Goal: Check status: Check status

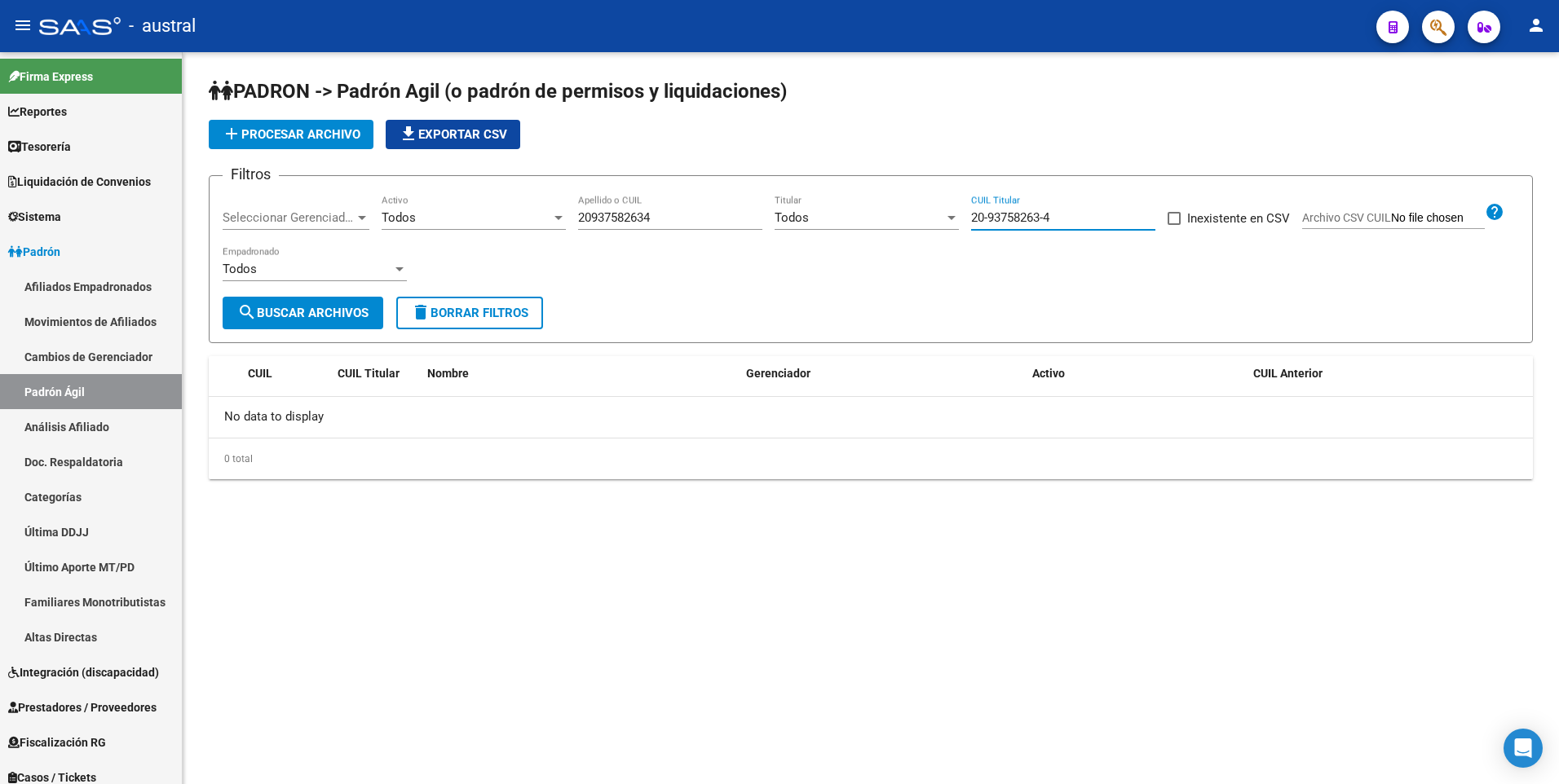
drag, startPoint x: 1067, startPoint y: 211, endPoint x: 966, endPoint y: 228, distance: 102.4
click at [966, 228] on div "Filtros Seleccionar Gerenciador Seleccionar Gerenciador Todos Activo 2093758263…" at bounding box center [870, 242] width 1296 height 107
paste input "3-20396684-9"
type input "23-20396684-9"
click at [341, 314] on span "search Buscar Archivos" at bounding box center [303, 312] width 131 height 14
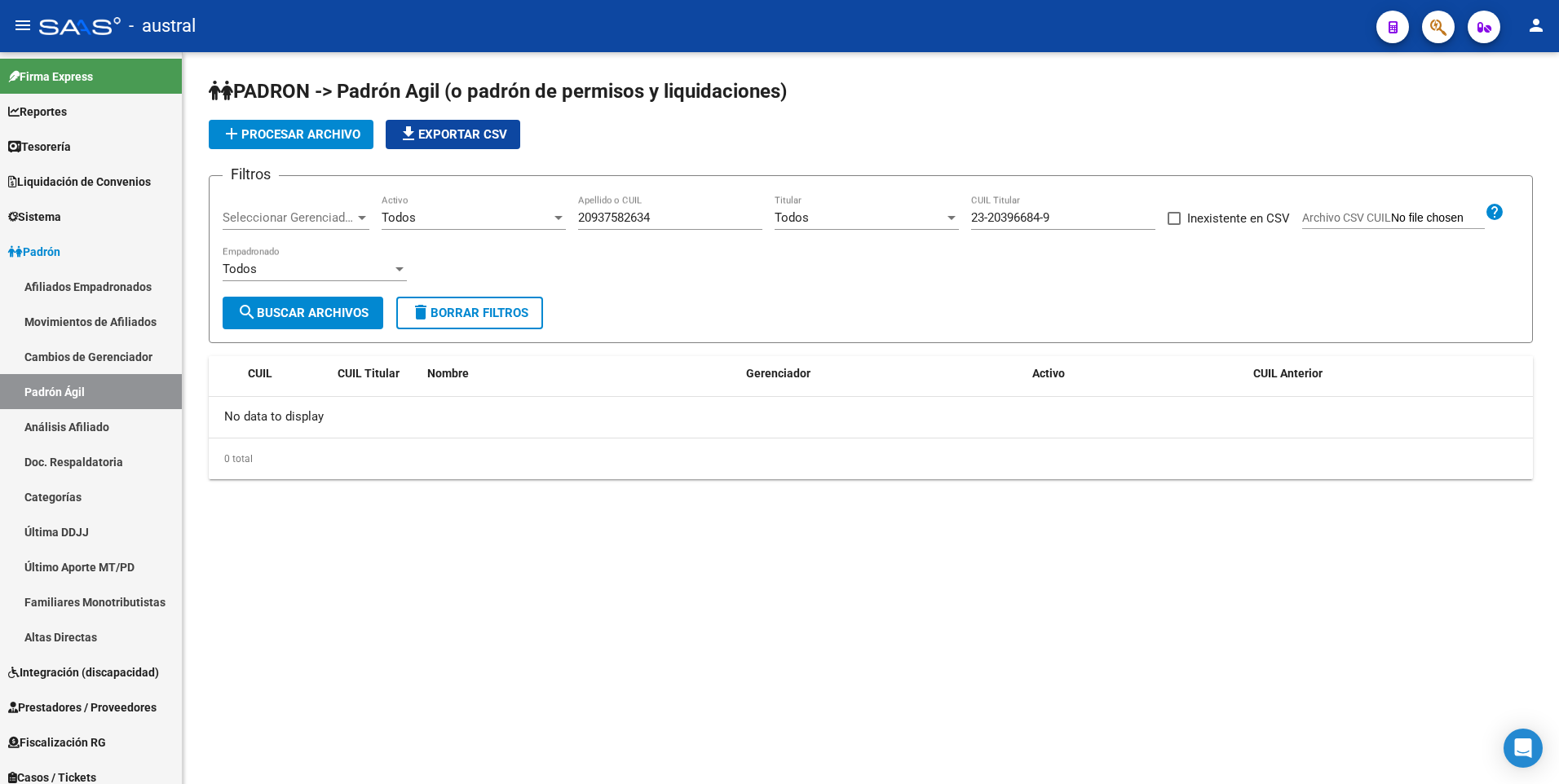
click at [676, 219] on input "20937582634" at bounding box center [670, 217] width 184 height 14
drag, startPoint x: 622, startPoint y: 219, endPoint x: 549, endPoint y: 216, distance: 73.1
click at [549, 216] on div "Filtros Seleccionar Gerenciador Seleccionar Gerenciador Todos Activo 2093758263…" at bounding box center [870, 242] width 1296 height 107
paste input "3-20396684-9"
type input "23-20396684-9"
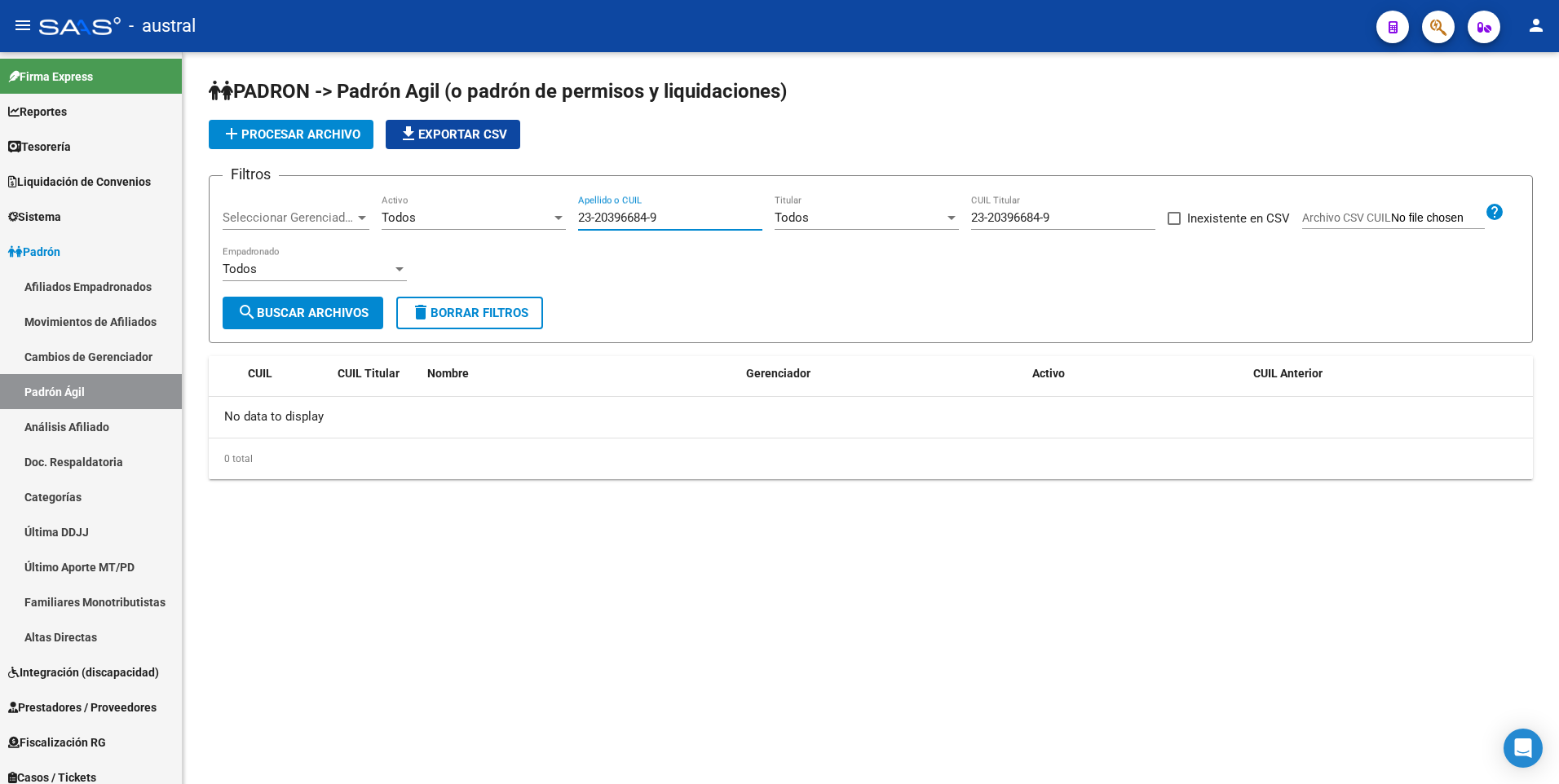
click at [351, 317] on span "search Buscar Archivos" at bounding box center [303, 312] width 131 height 14
click at [1070, 215] on input "23-20396684-9" at bounding box center [1063, 217] width 184 height 14
type input "2"
paste input "23-20396684-9"
type input "23-20396684-9"
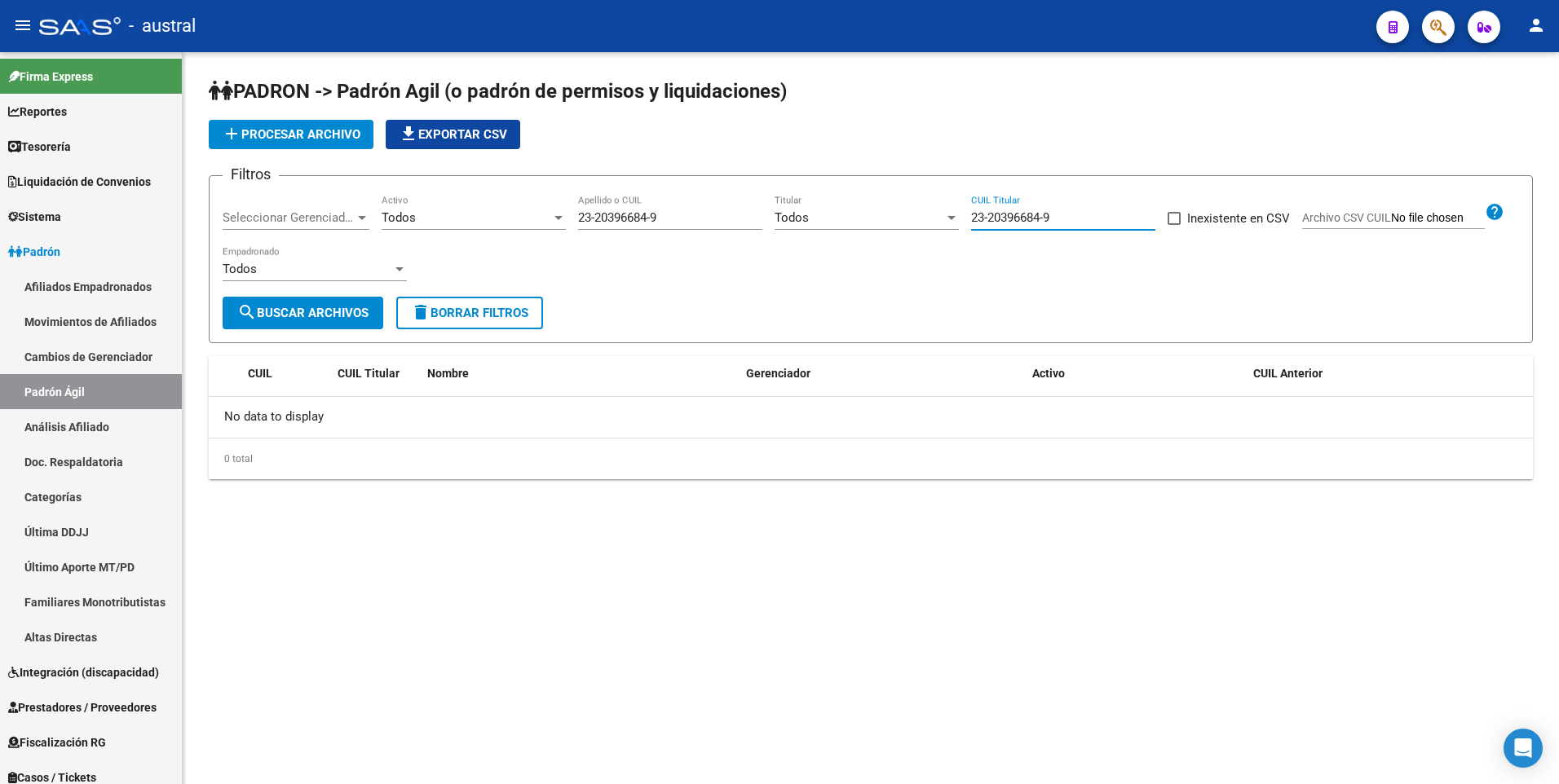
click at [362, 315] on span "search Buscar Archivos" at bounding box center [303, 312] width 131 height 14
click at [697, 209] on div "23-20396684-9 Apellido o CUIL" at bounding box center [670, 212] width 184 height 35
drag, startPoint x: 692, startPoint y: 215, endPoint x: 558, endPoint y: 215, distance: 134.0
click at [558, 215] on div "Filtros Seleccionar Gerenciador Seleccionar Gerenciador Todos Activo 23-2039668…" at bounding box center [870, 242] width 1296 height 107
click at [1061, 221] on input "23-20396684-9" at bounding box center [1063, 217] width 184 height 14
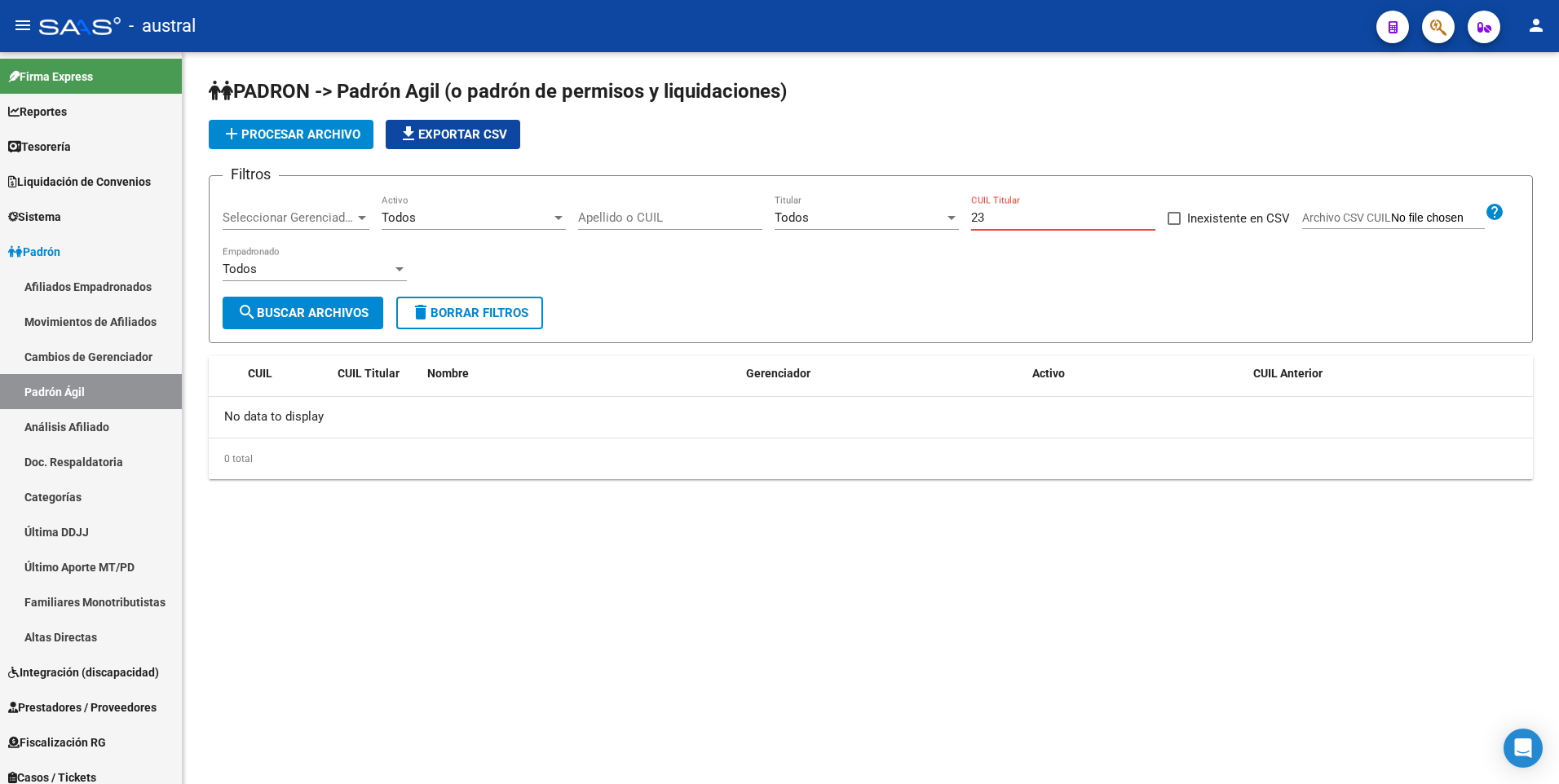
type input "2"
click at [582, 221] on input "Apellido o CUIL" at bounding box center [670, 217] width 184 height 14
paste input "23203966849"
click at [372, 321] on button "search Buscar Archivos" at bounding box center [302, 313] width 160 height 32
drag, startPoint x: 688, startPoint y: 222, endPoint x: 521, endPoint y: 224, distance: 167.0
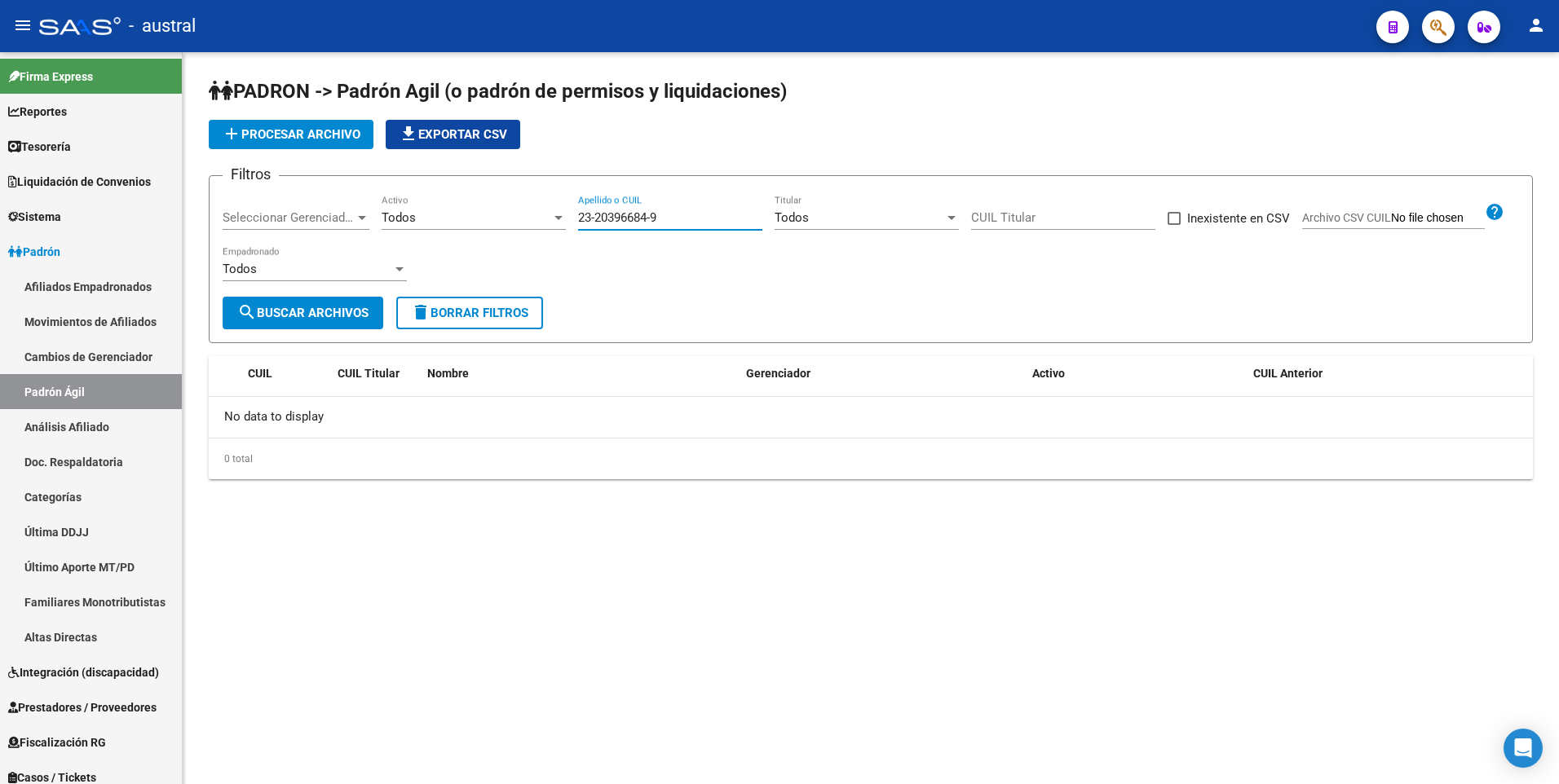
click at [521, 224] on div "Filtros Seleccionar Gerenciador Seleccionar Gerenciador Todos Activo 23-2039668…" at bounding box center [870, 242] width 1296 height 107
paste input "20396684"
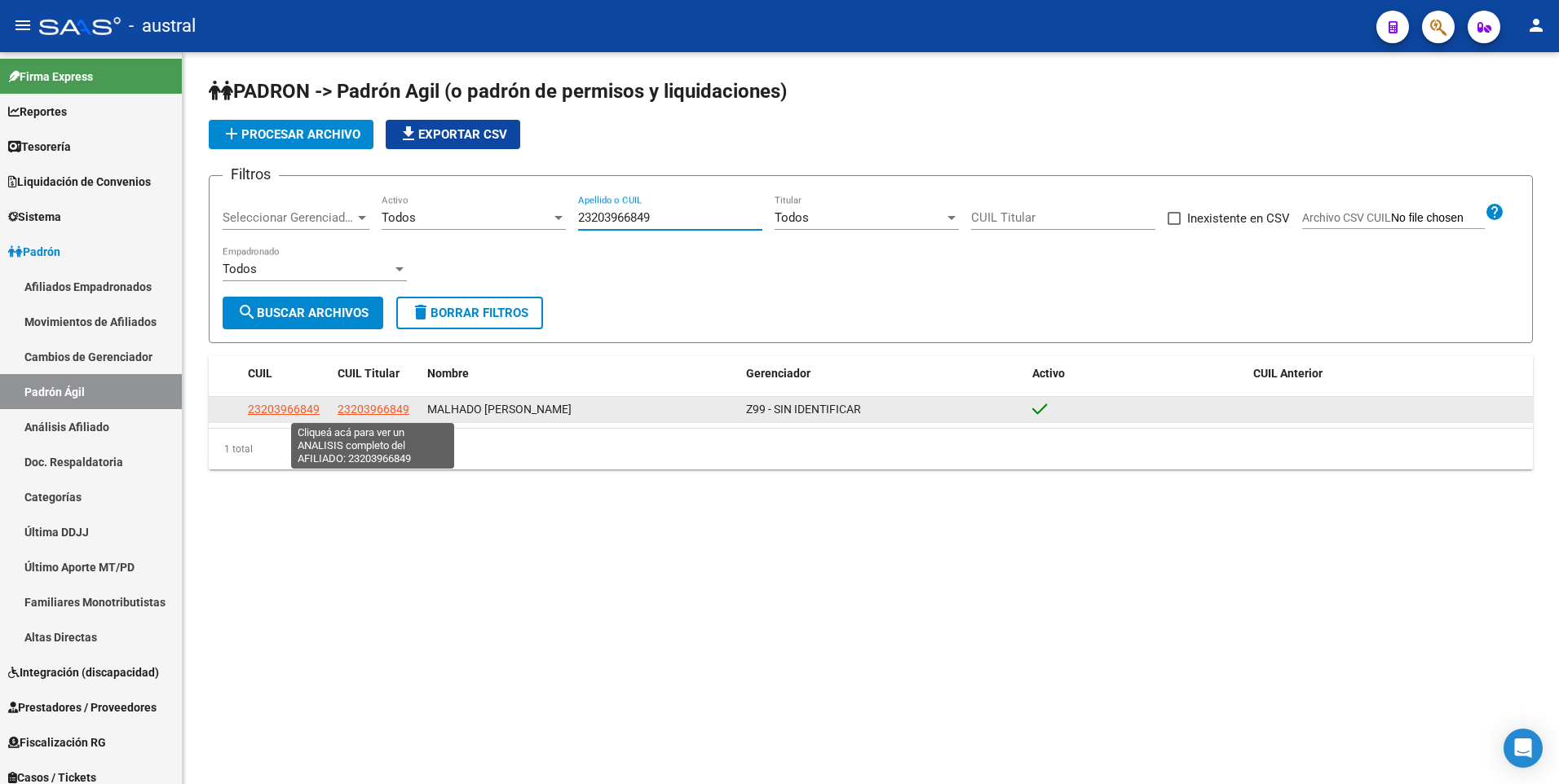
type input "23203966849"
click at [362, 411] on span "23203966849" at bounding box center [373, 409] width 72 height 13
type textarea "23203966849"
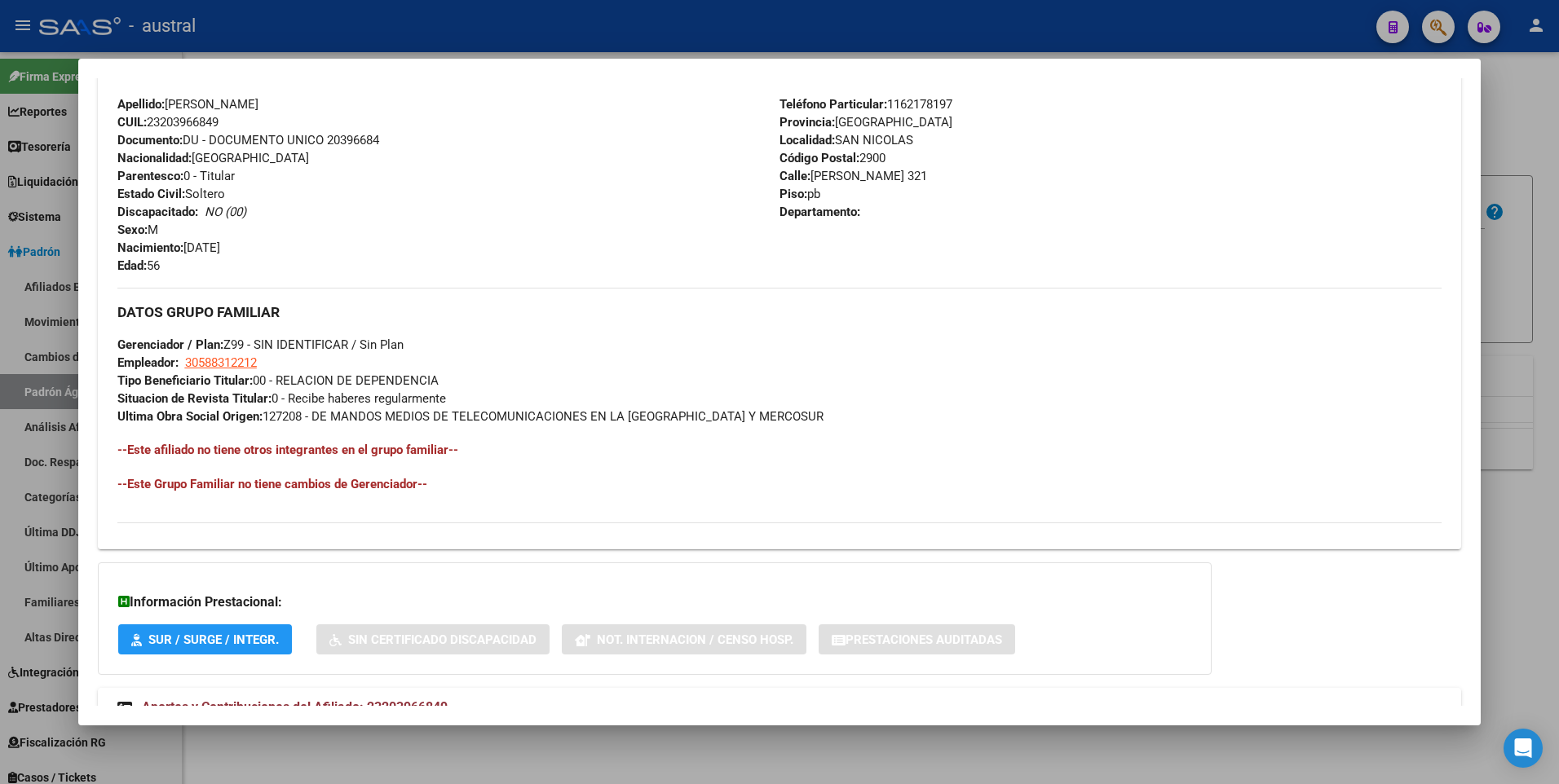
scroll to position [628, 0]
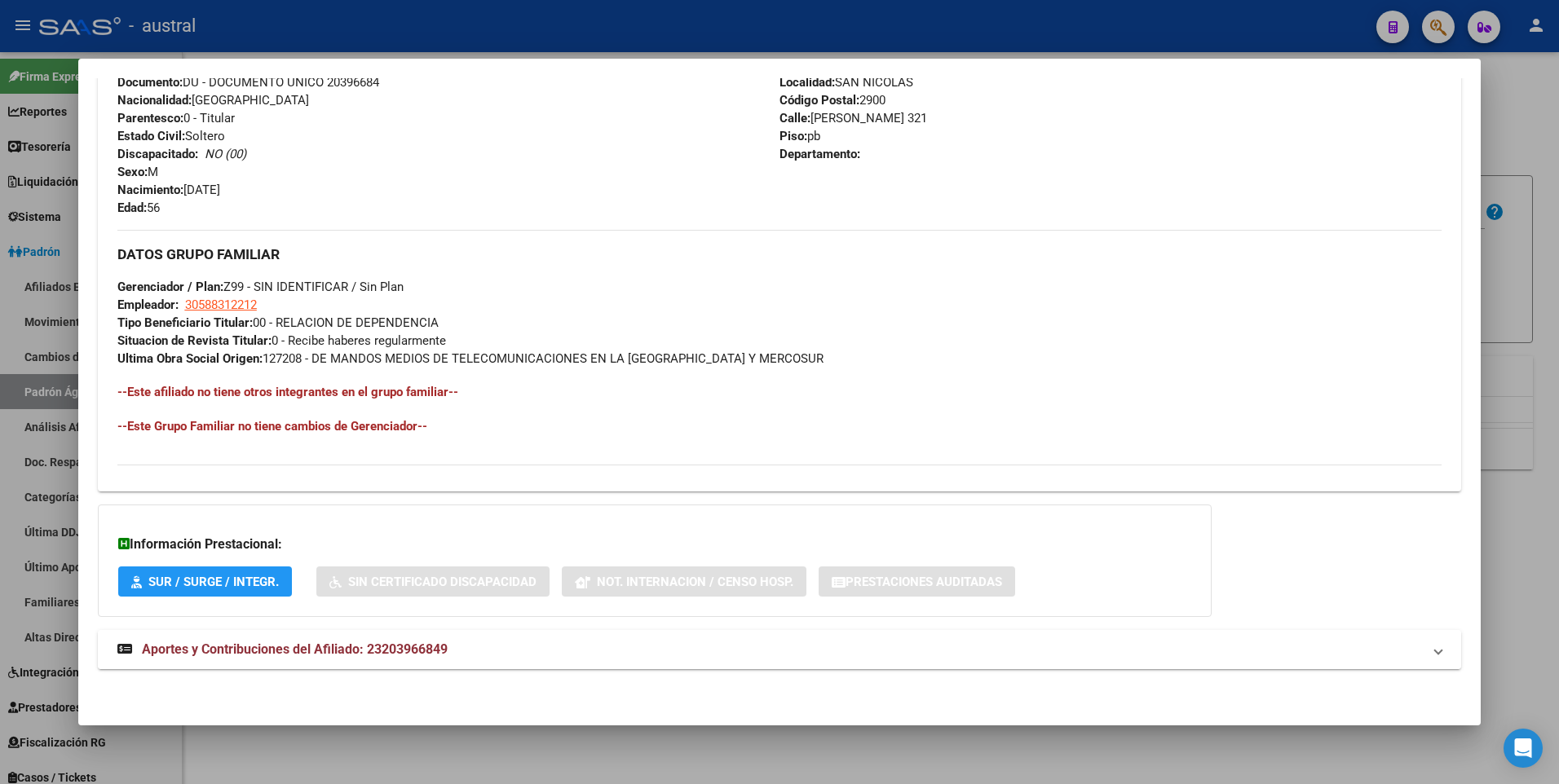
click at [273, 651] on span "Aportes y Contribuciones del Afiliado: 23203966849" at bounding box center [294, 649] width 306 height 15
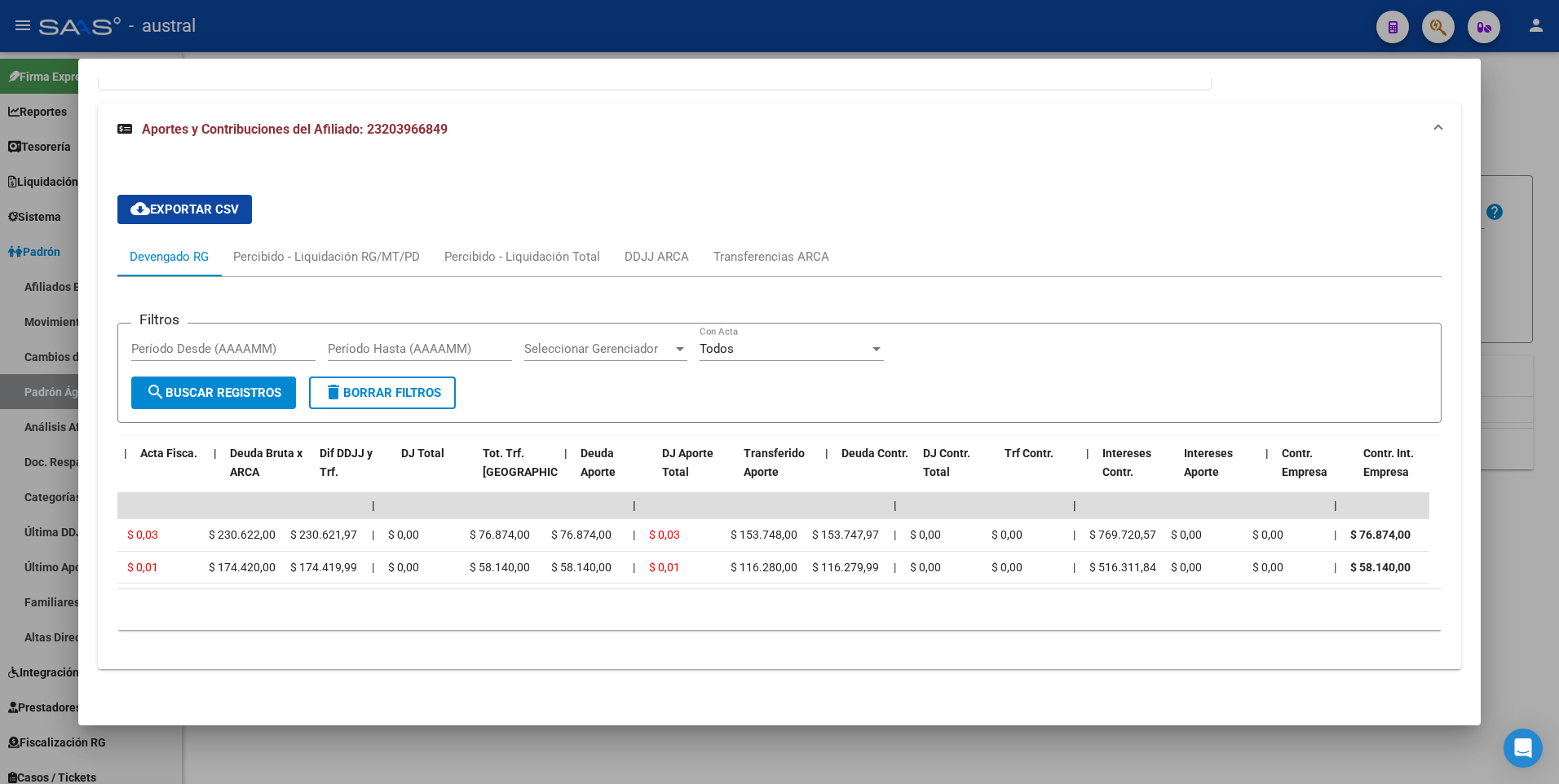
scroll to position [0, 0]
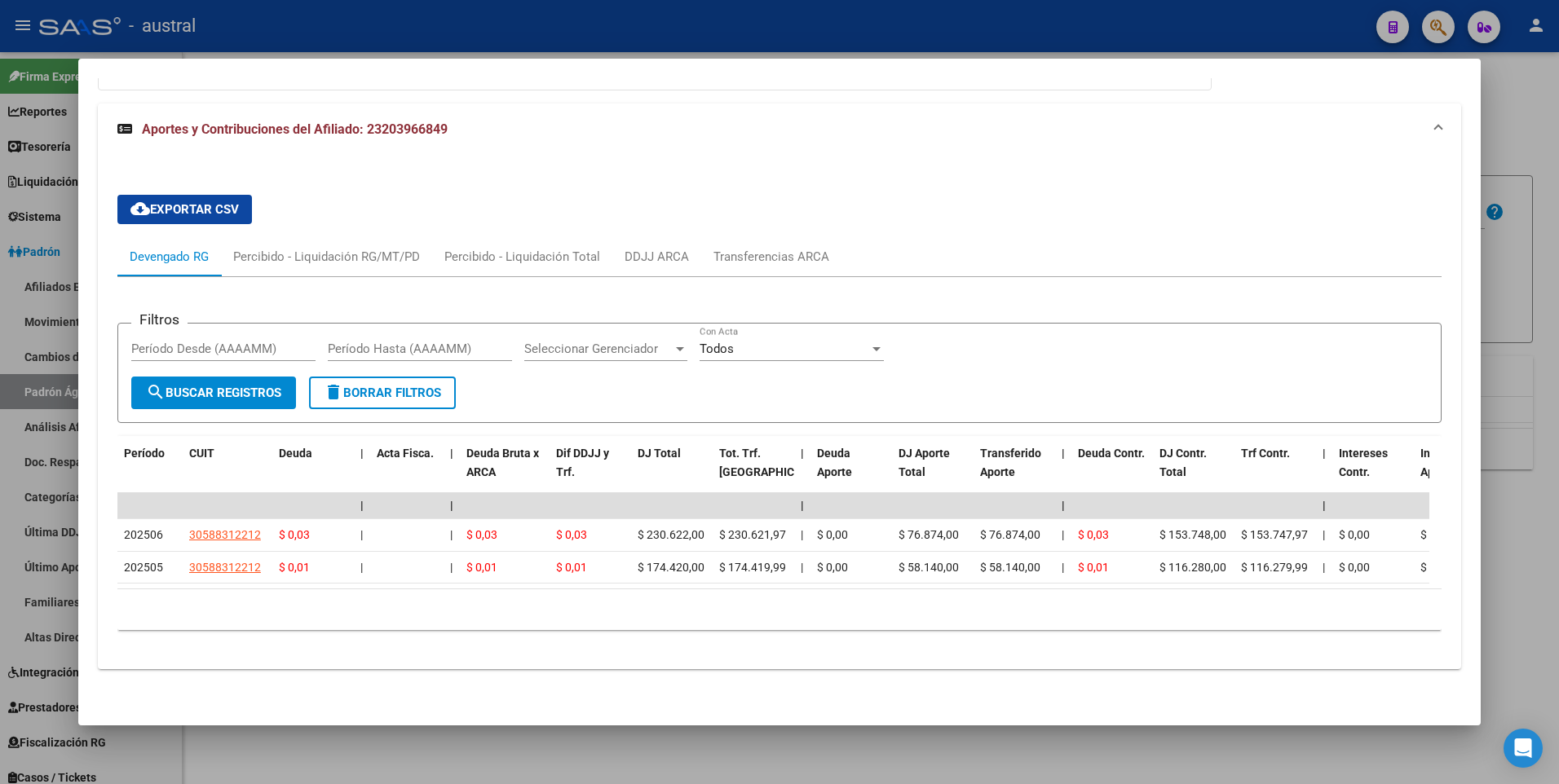
click at [1533, 102] on div at bounding box center [780, 392] width 1559 height 784
